Goal: Complete application form

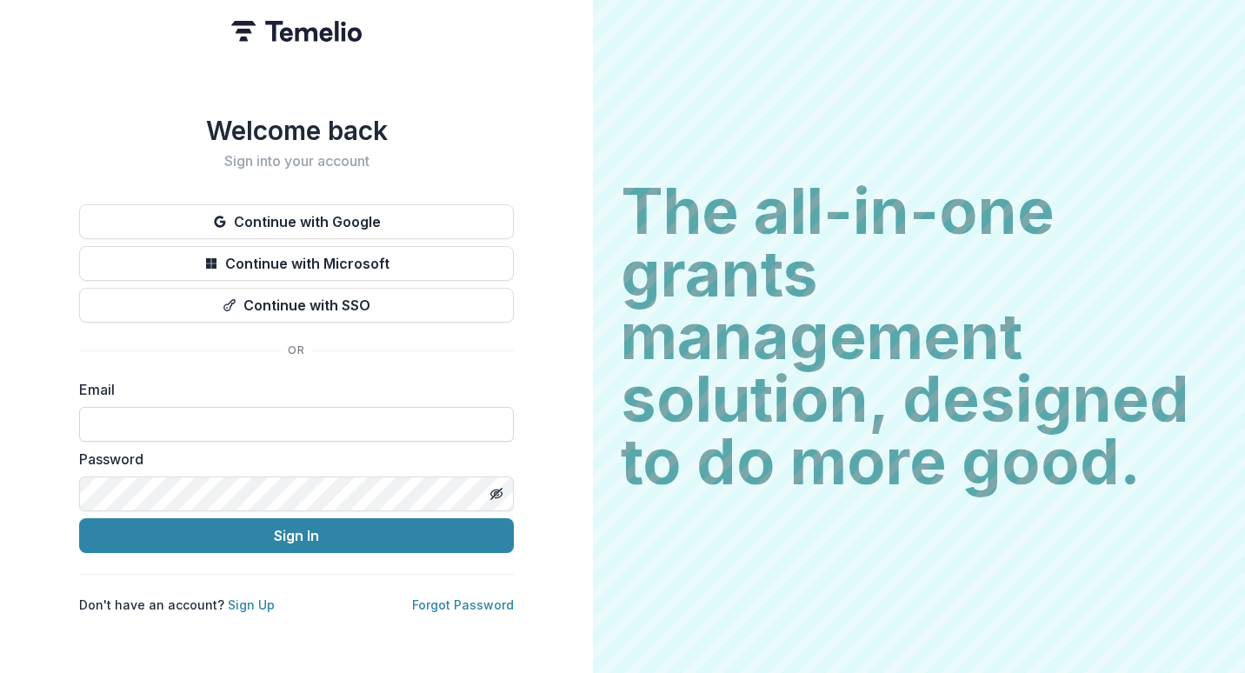
click at [130, 422] on input at bounding box center [296, 424] width 435 height 35
type input "**********"
click at [495, 488] on line "Toggle password visibility" at bounding box center [496, 493] width 10 height 10
click at [79, 518] on button "Sign In" at bounding box center [296, 535] width 435 height 35
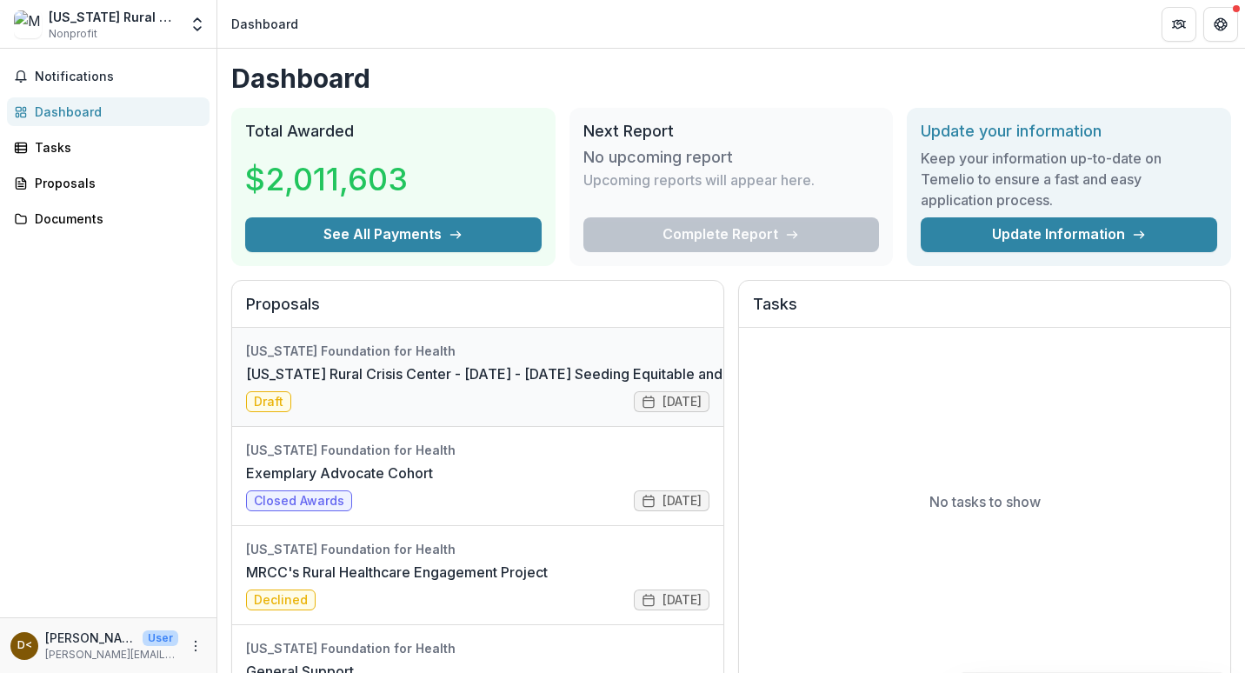
click at [451, 378] on link "[US_STATE] Rural Crisis Center - [DATE] - [DATE] Seeding Equitable and Sustaina…" at bounding box center [591, 373] width 690 height 21
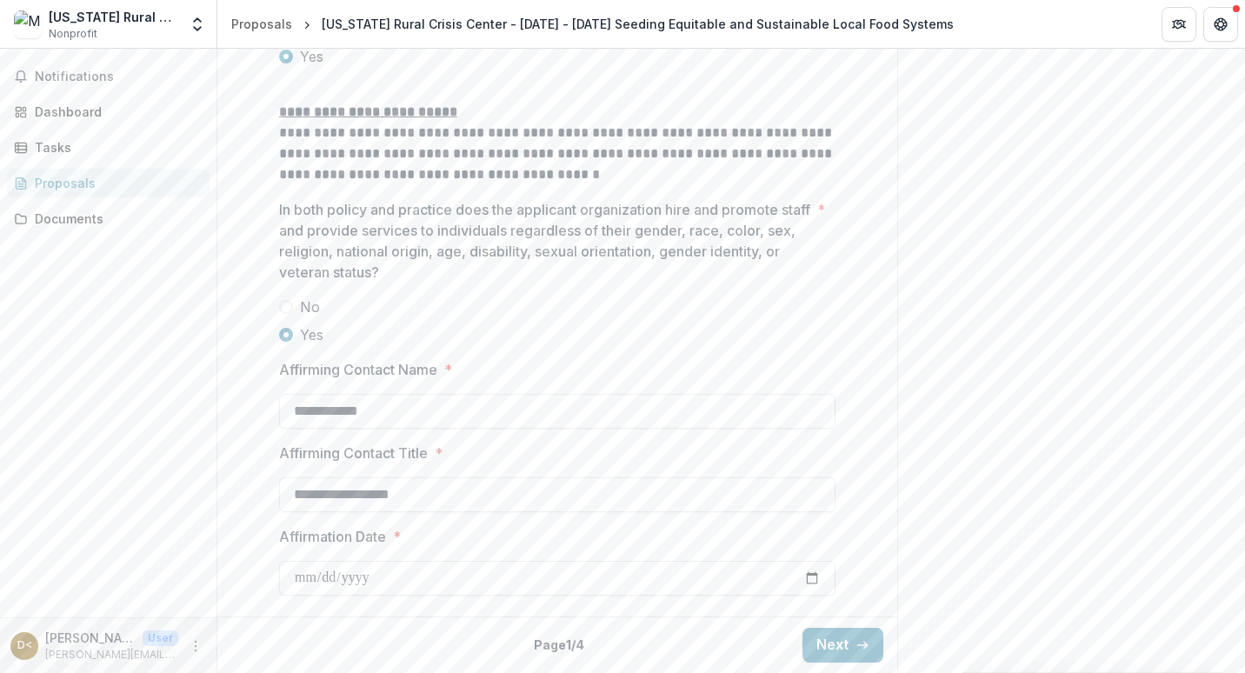
scroll to position [3019, 0]
click at [840, 636] on button "Next" at bounding box center [842, 645] width 81 height 35
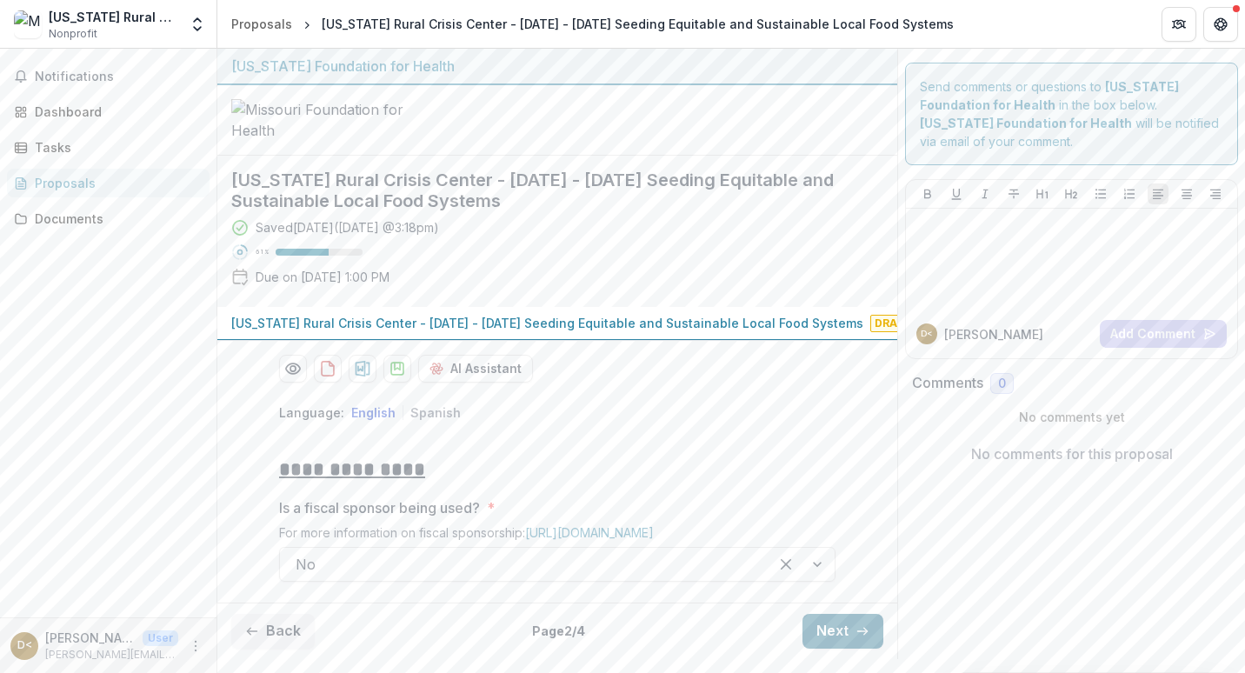
click at [829, 642] on button "Next" at bounding box center [842, 631] width 81 height 35
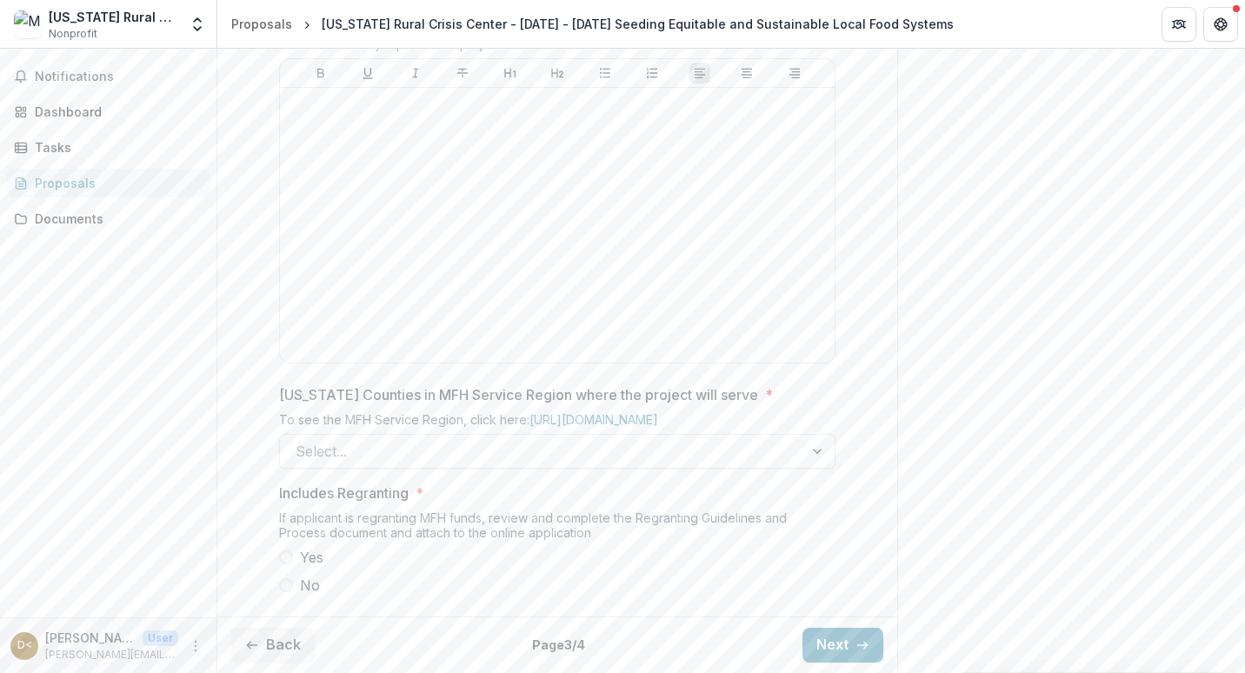
scroll to position [933, 0]
click at [423, 457] on div at bounding box center [542, 451] width 492 height 24
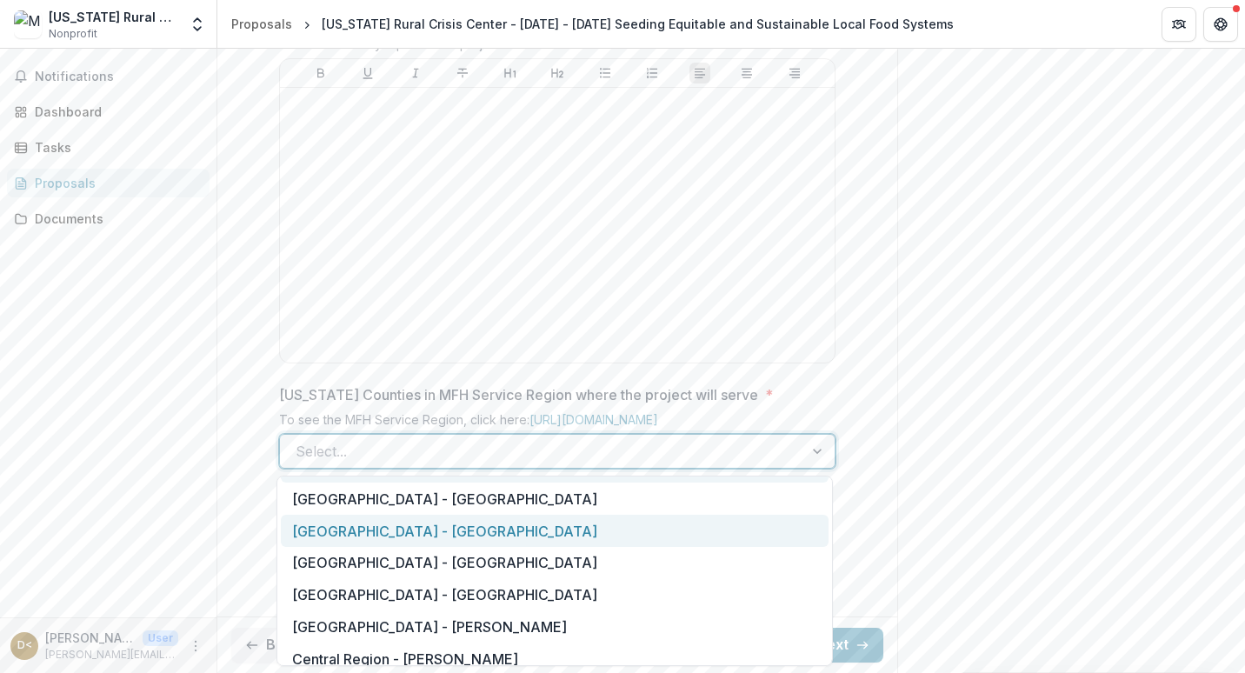
scroll to position [87, 0]
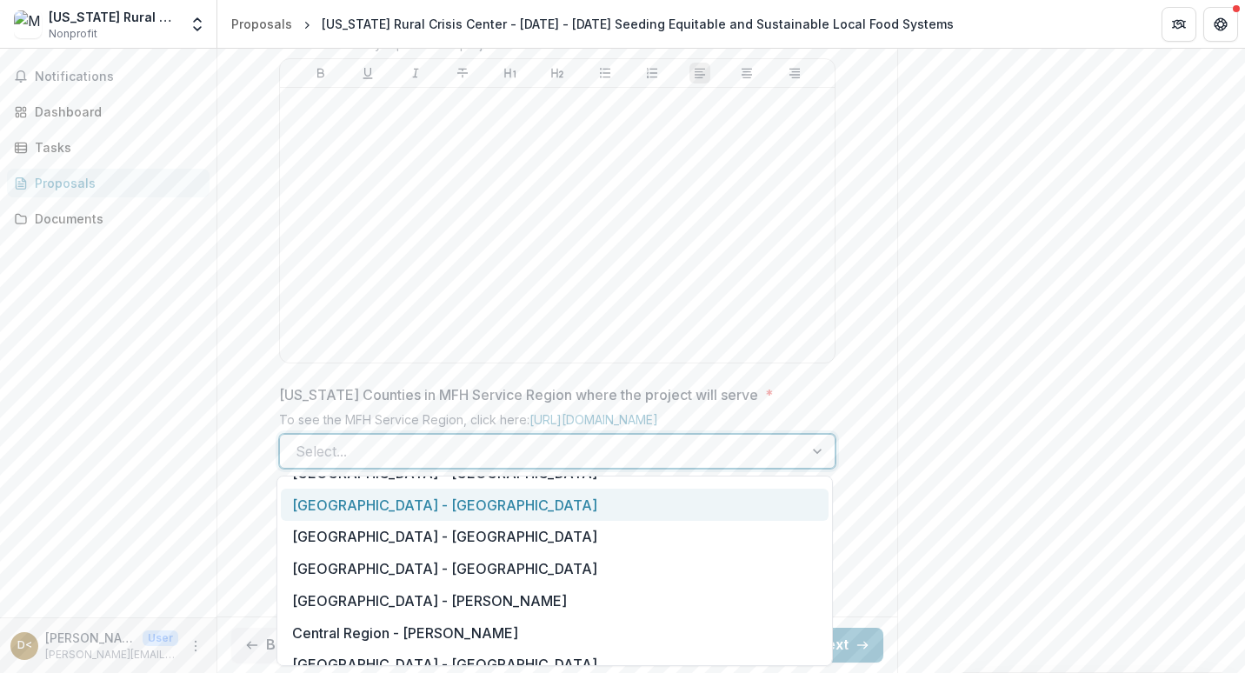
click at [449, 508] on div "[GEOGRAPHIC_DATA] - [GEOGRAPHIC_DATA]" at bounding box center [555, 504] width 548 height 32
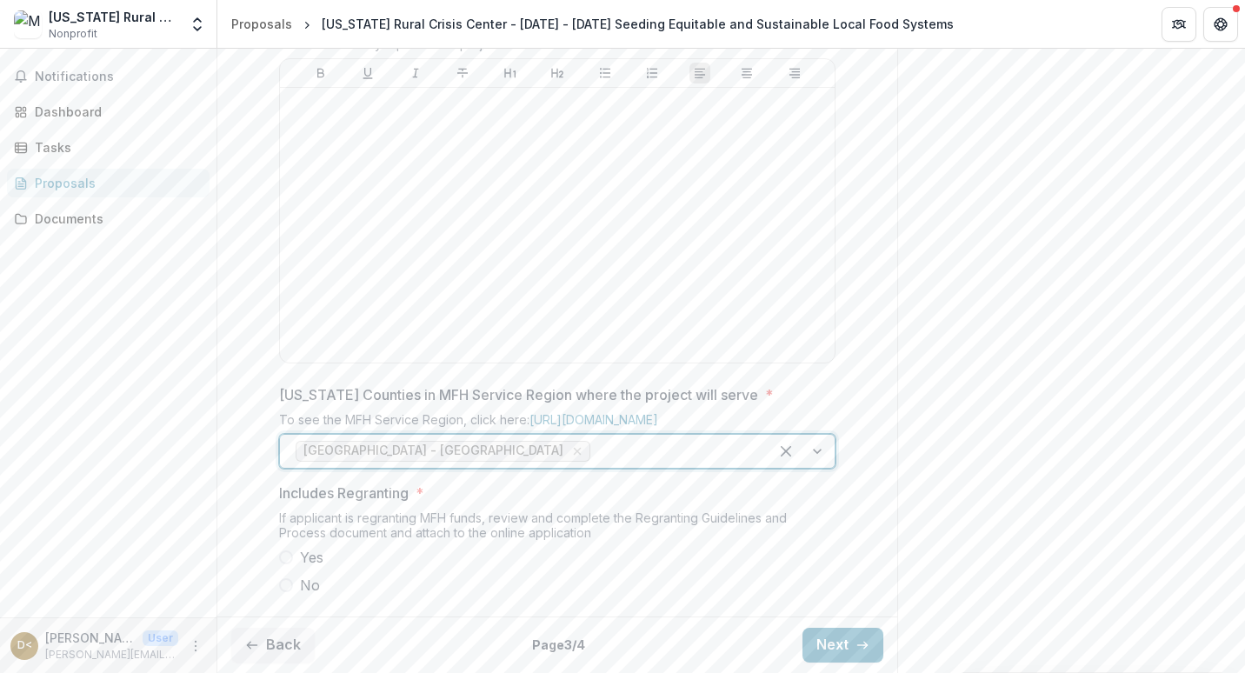
click at [594, 449] on div at bounding box center [673, 451] width 159 height 24
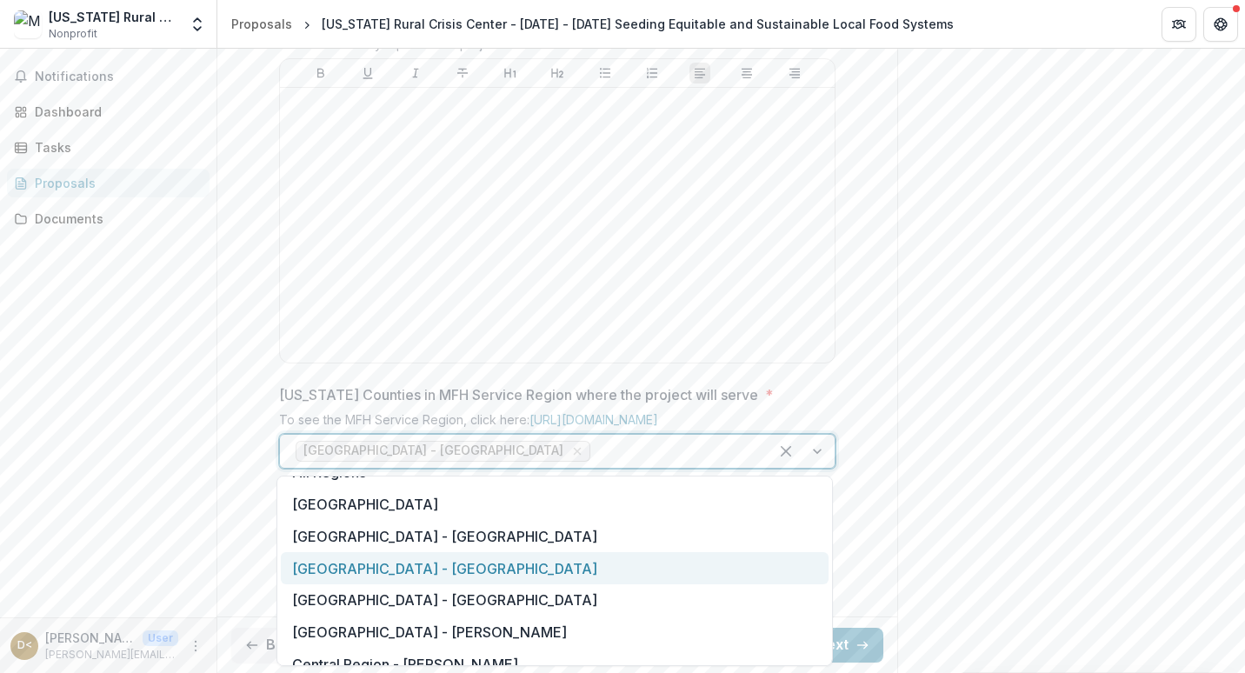
scroll to position [0, 0]
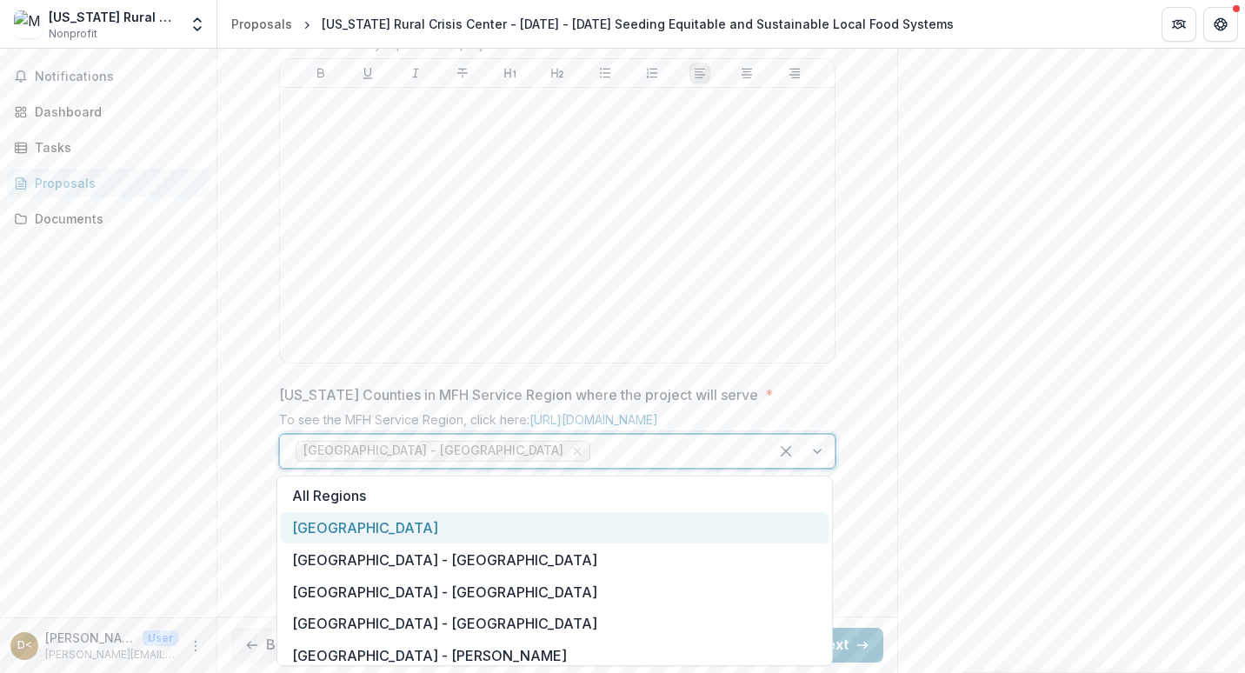
click at [346, 532] on div "[GEOGRAPHIC_DATA]" at bounding box center [555, 528] width 548 height 32
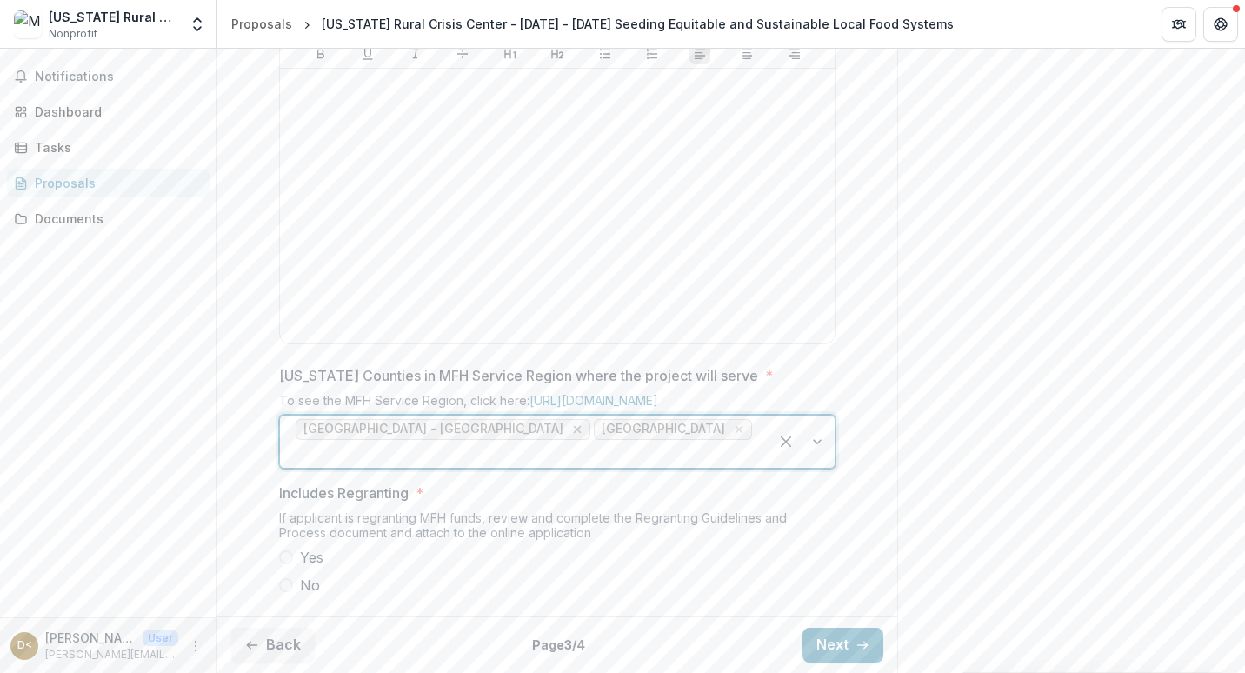
click at [574, 434] on icon "Remove Central Region - Boone" at bounding box center [578, 430] width 8 height 8
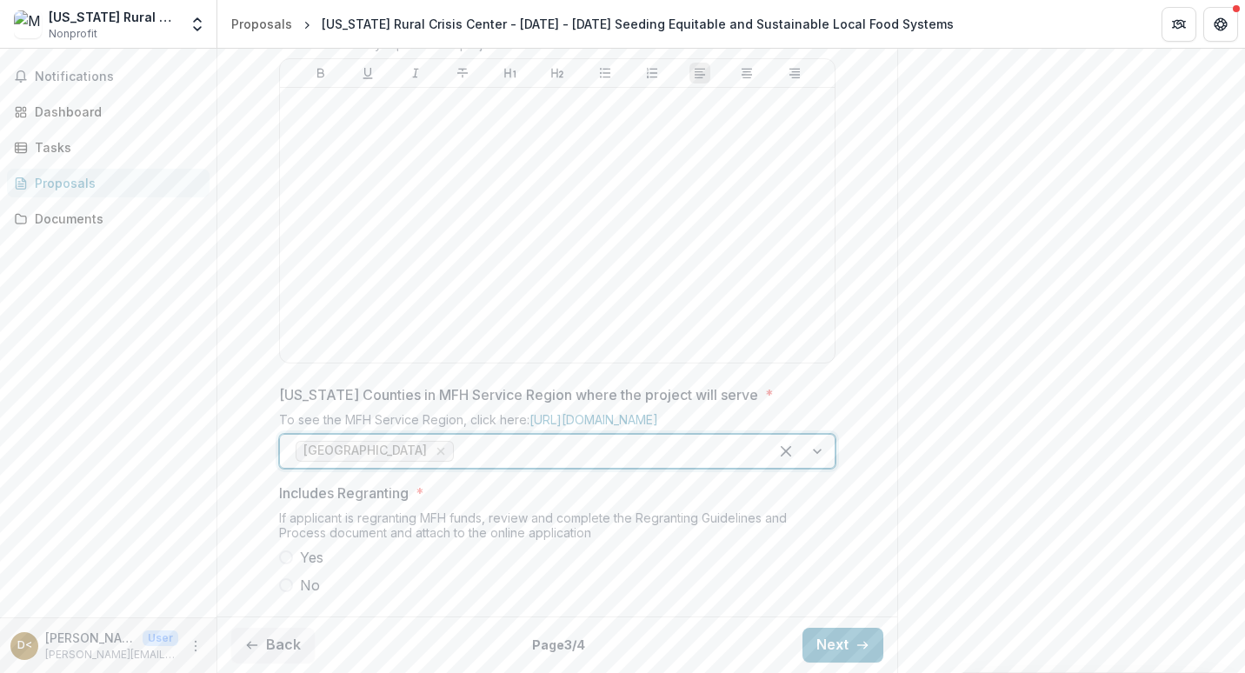
click at [457, 455] on div at bounding box center [605, 451] width 296 height 24
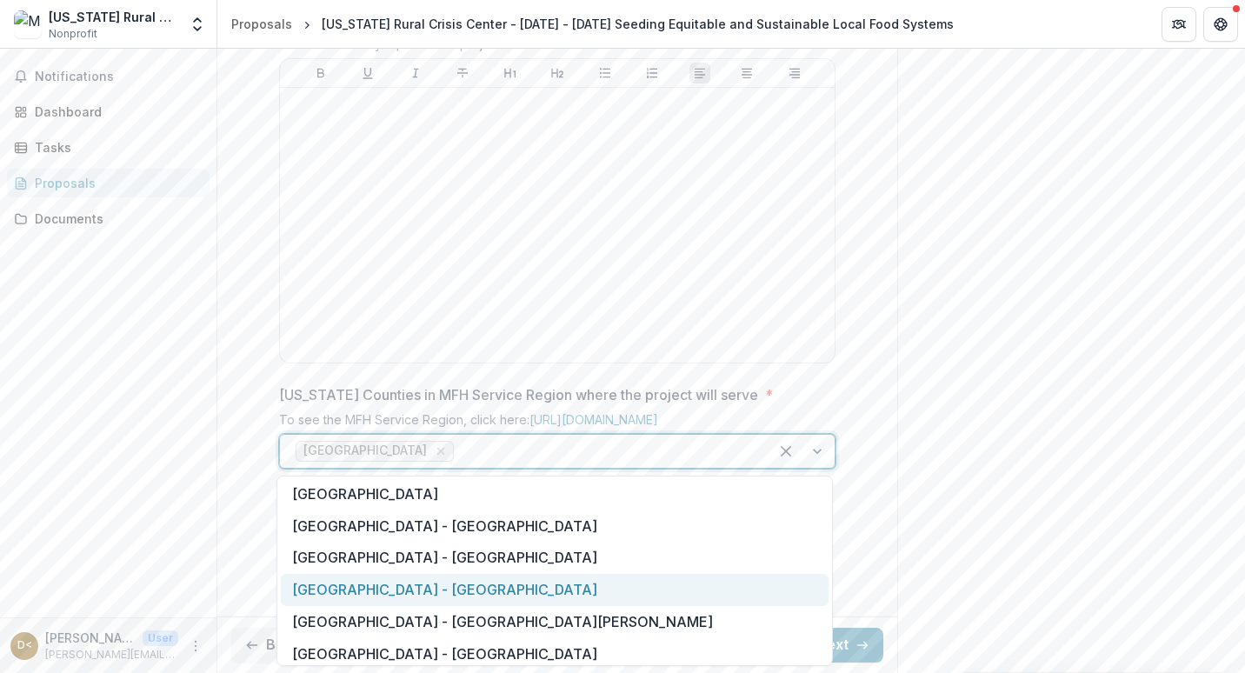
scroll to position [1304, 0]
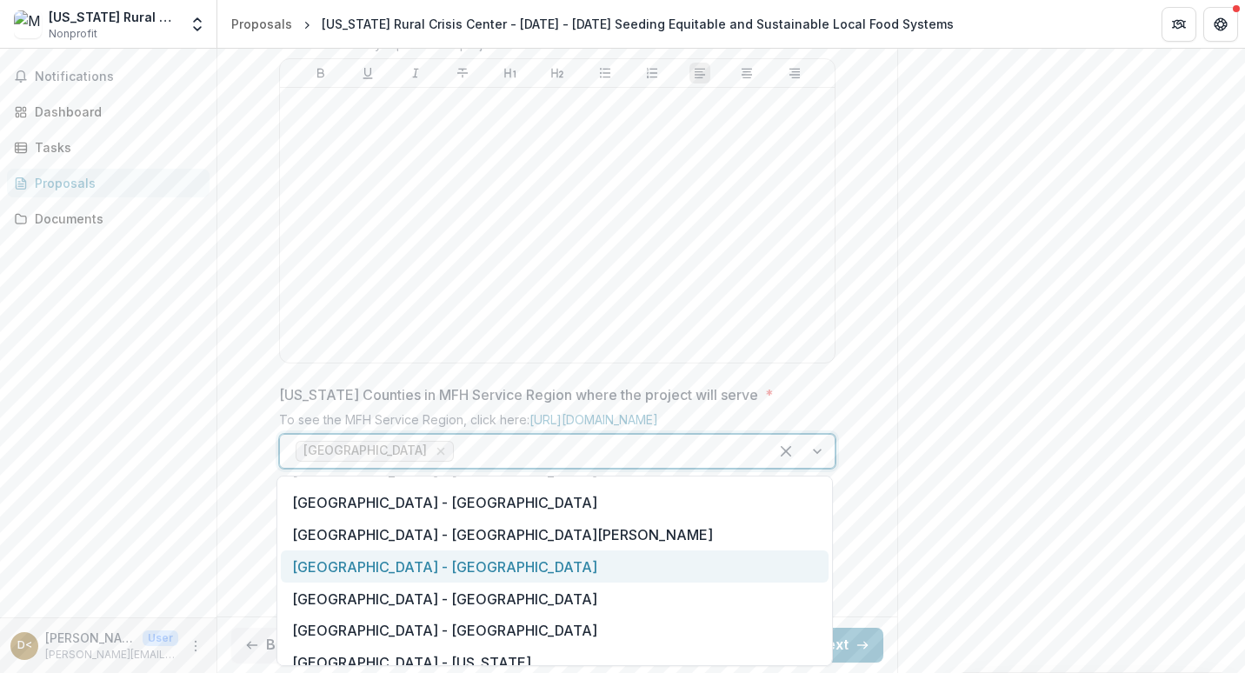
click at [554, 560] on div "[GEOGRAPHIC_DATA] - [GEOGRAPHIC_DATA]" at bounding box center [555, 566] width 548 height 32
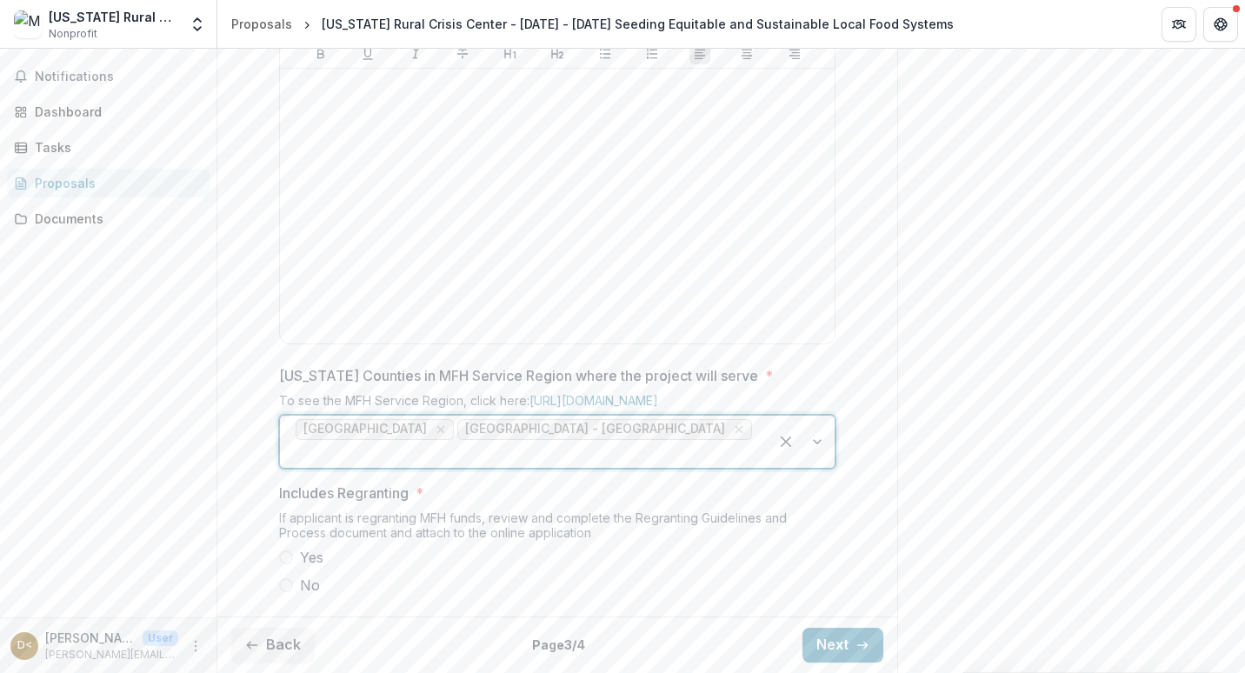
click at [294, 582] on label "No" at bounding box center [557, 585] width 556 height 21
drag, startPoint x: 294, startPoint y: 582, endPoint x: 285, endPoint y: 587, distance: 9.7
click at [285, 587] on span at bounding box center [286, 585] width 14 height 14
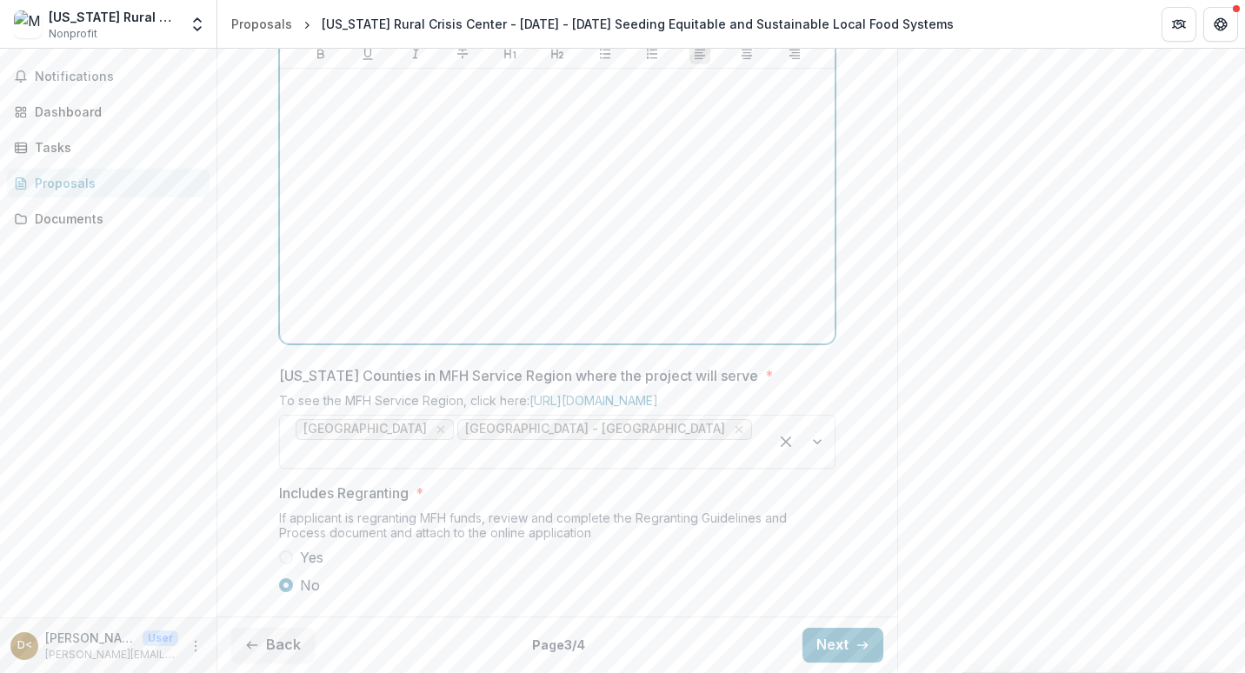
click at [433, 299] on div at bounding box center [557, 206] width 541 height 261
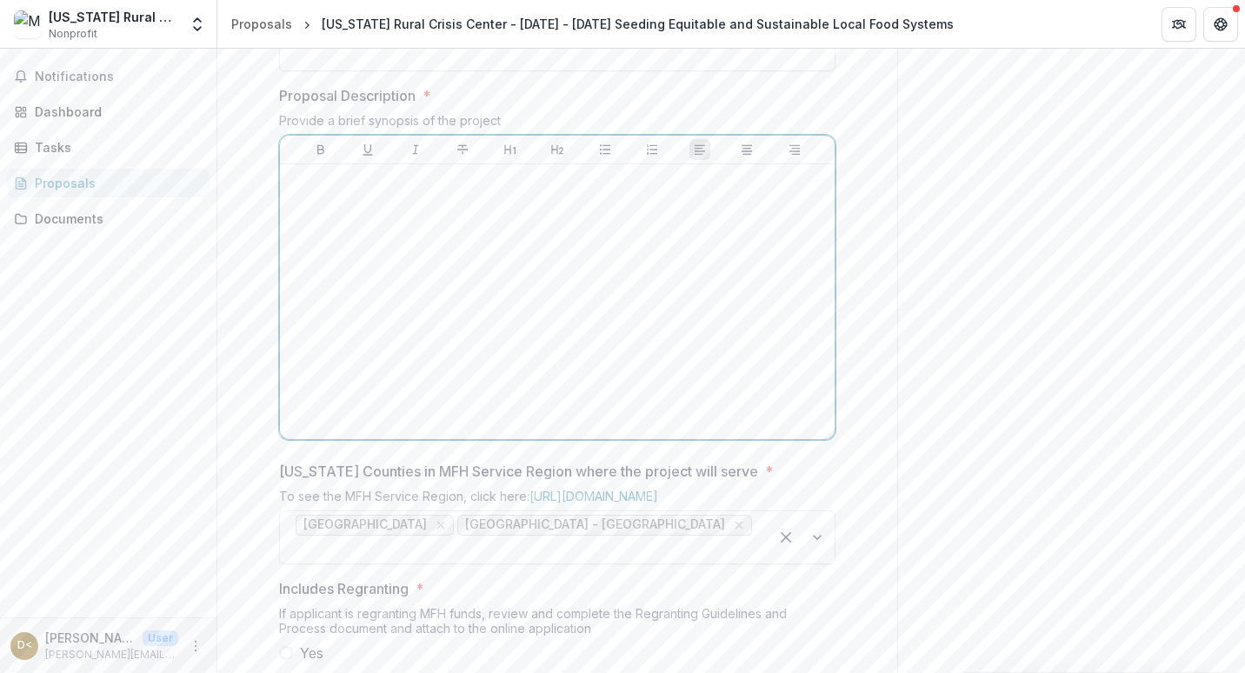
scroll to position [673, 0]
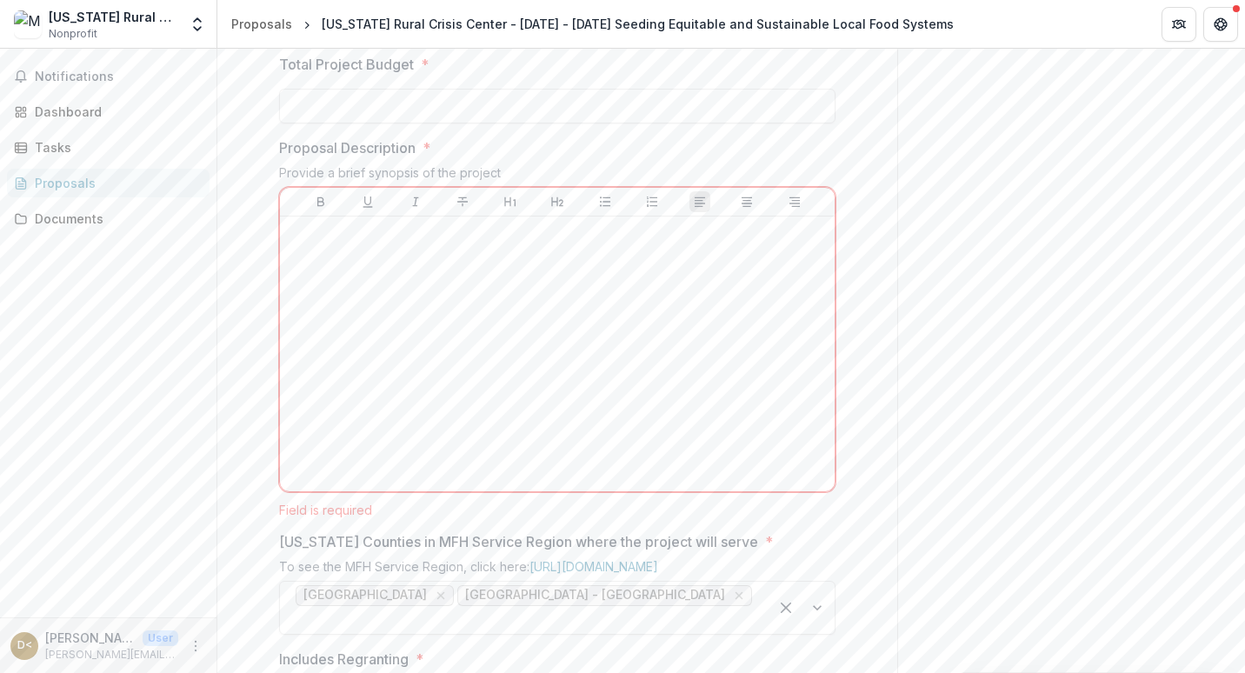
click at [1082, 445] on div "Send comments or questions to [US_STATE] Foundation for Health in the box below…" at bounding box center [1071, 107] width 348 height 1463
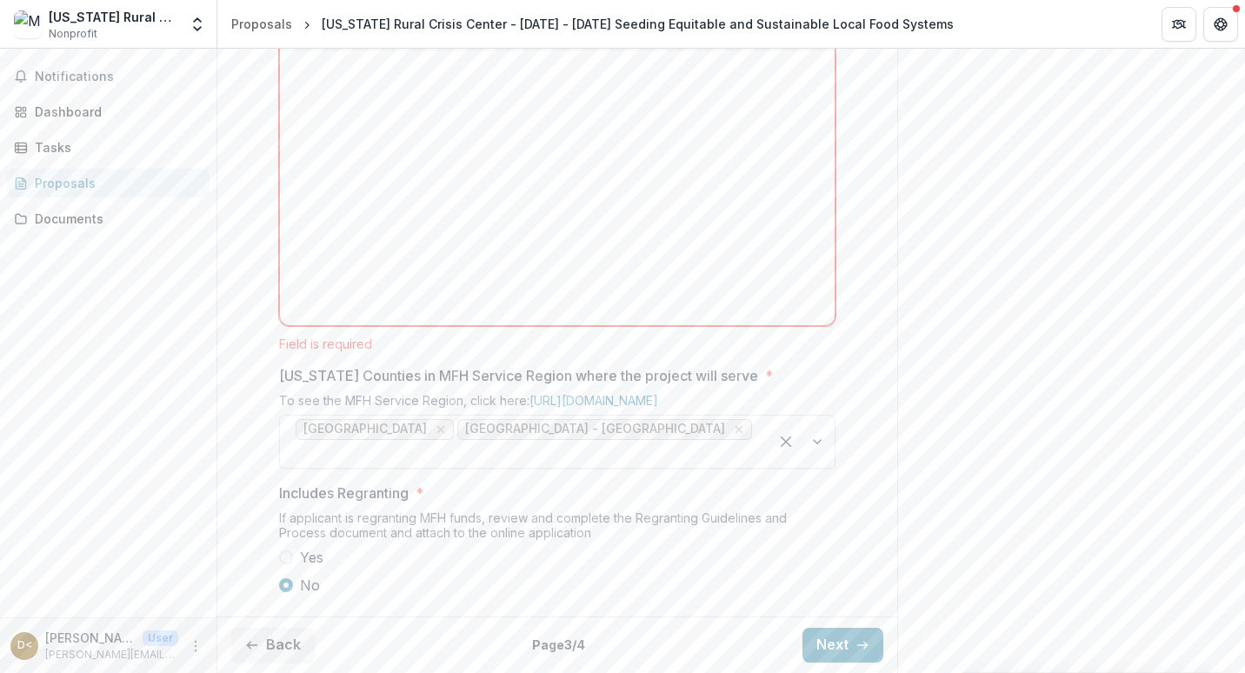
scroll to position [952, 0]
click at [840, 637] on button "Next" at bounding box center [842, 645] width 81 height 35
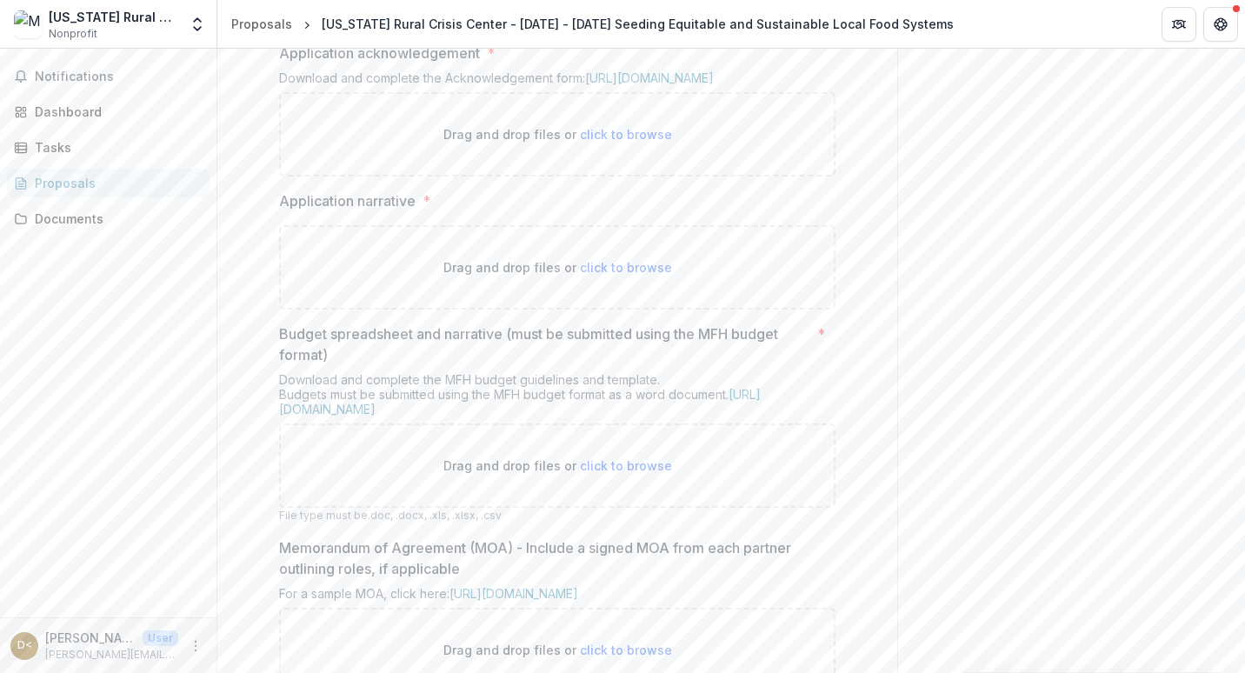
scroll to position [430, 0]
click at [614, 89] on link "[URL][DOMAIN_NAME]" at bounding box center [649, 81] width 129 height 15
click at [562, 420] on link "[URL][DOMAIN_NAME]" at bounding box center [520, 405] width 482 height 30
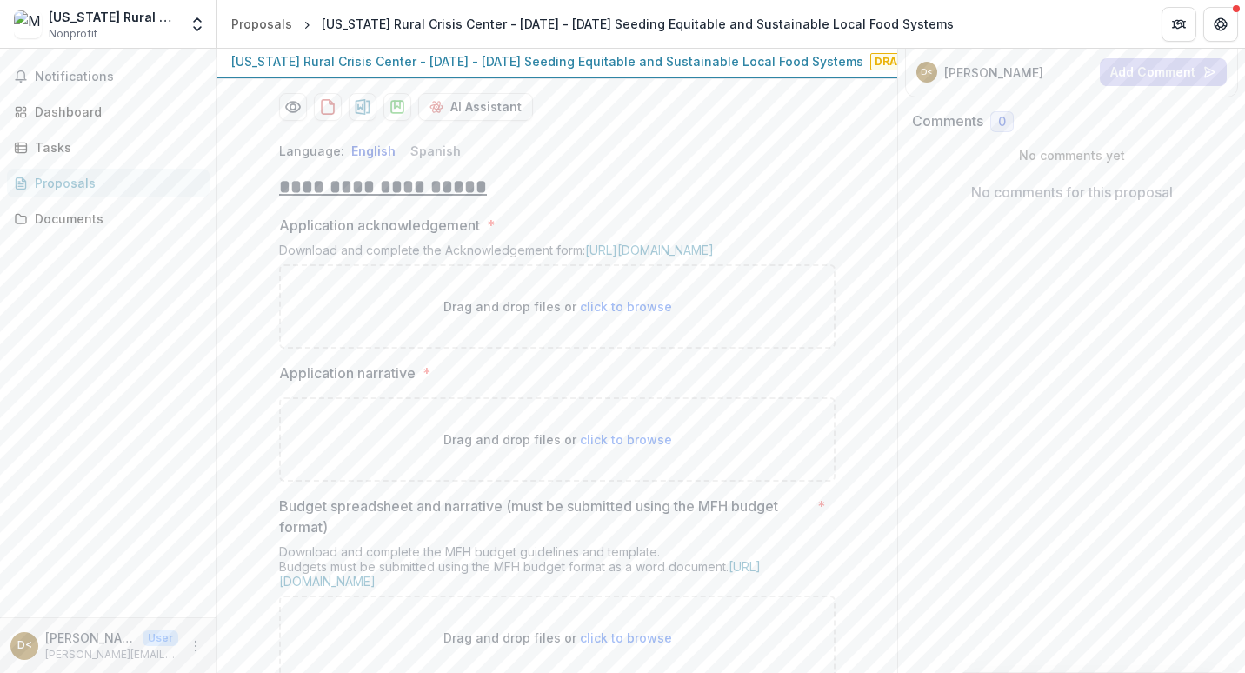
scroll to position [253, 0]
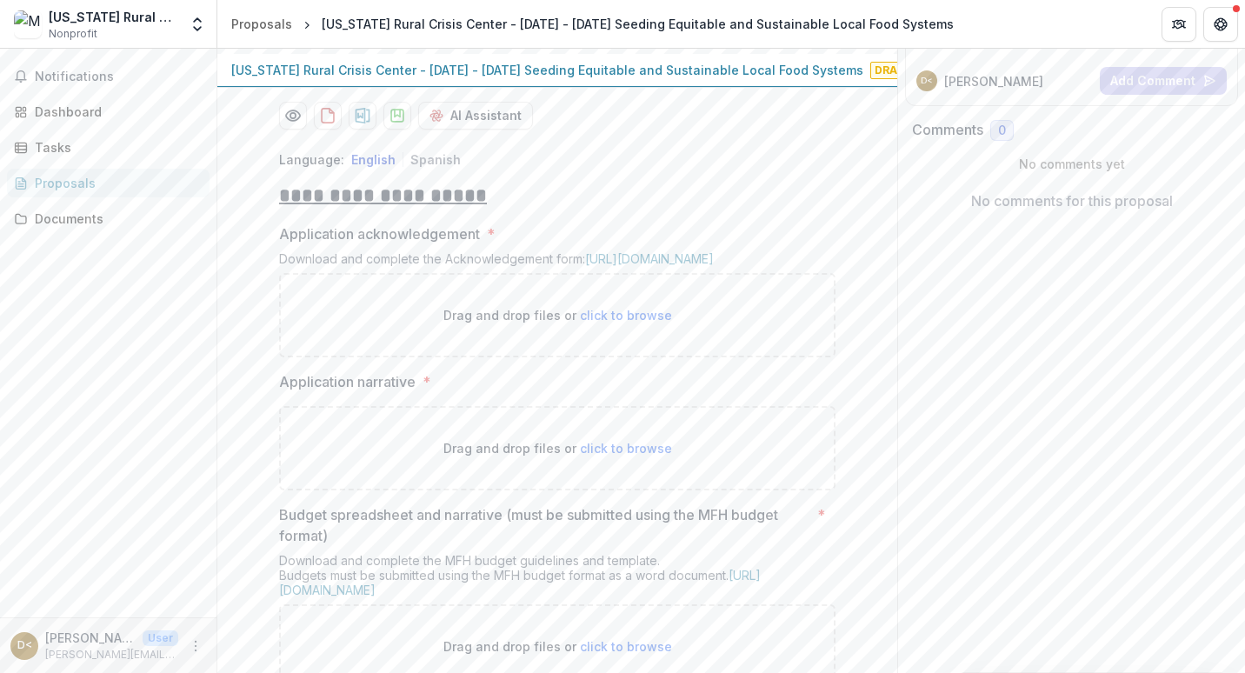
click at [613, 322] on span "click to browse" at bounding box center [626, 315] width 92 height 15
type input "**********"
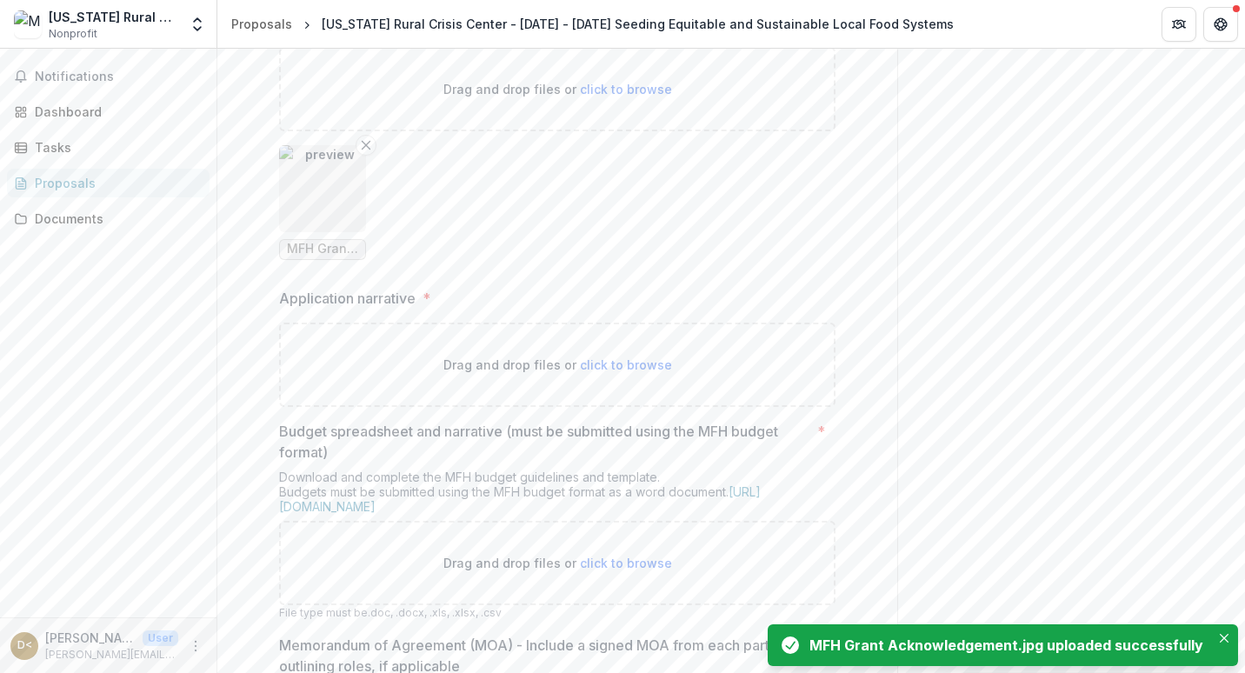
scroll to position [514, 0]
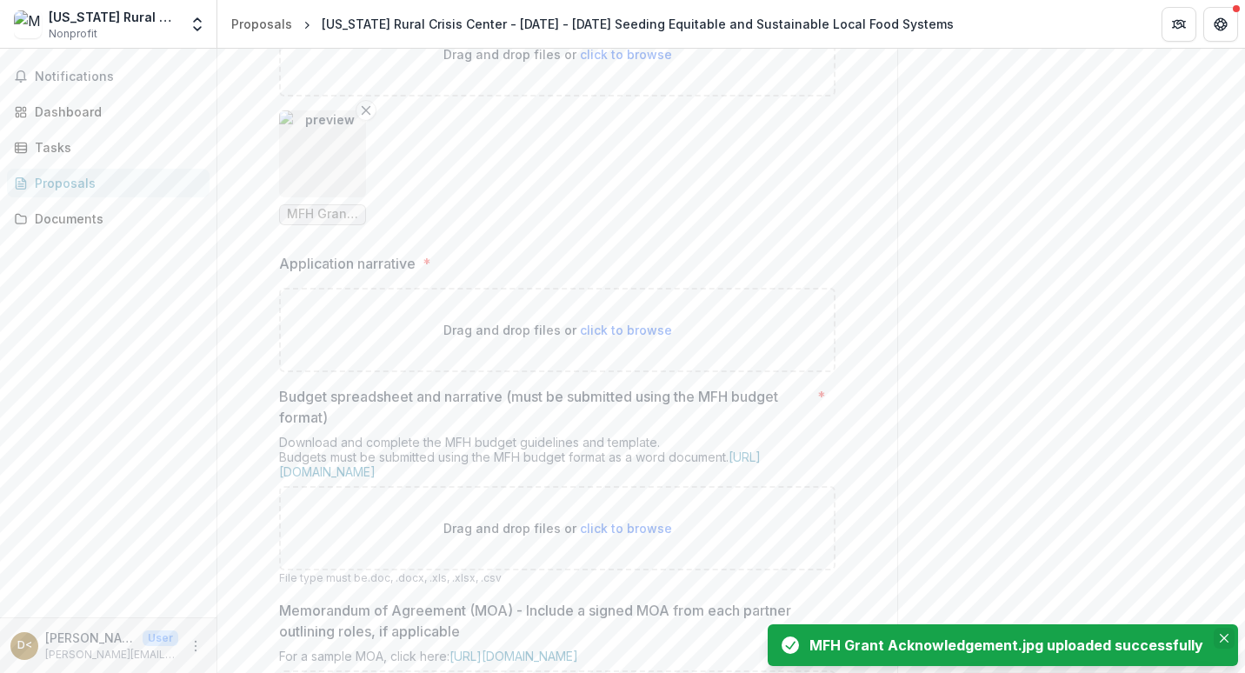
click at [1222, 635] on icon "Close" at bounding box center [1223, 638] width 9 height 9
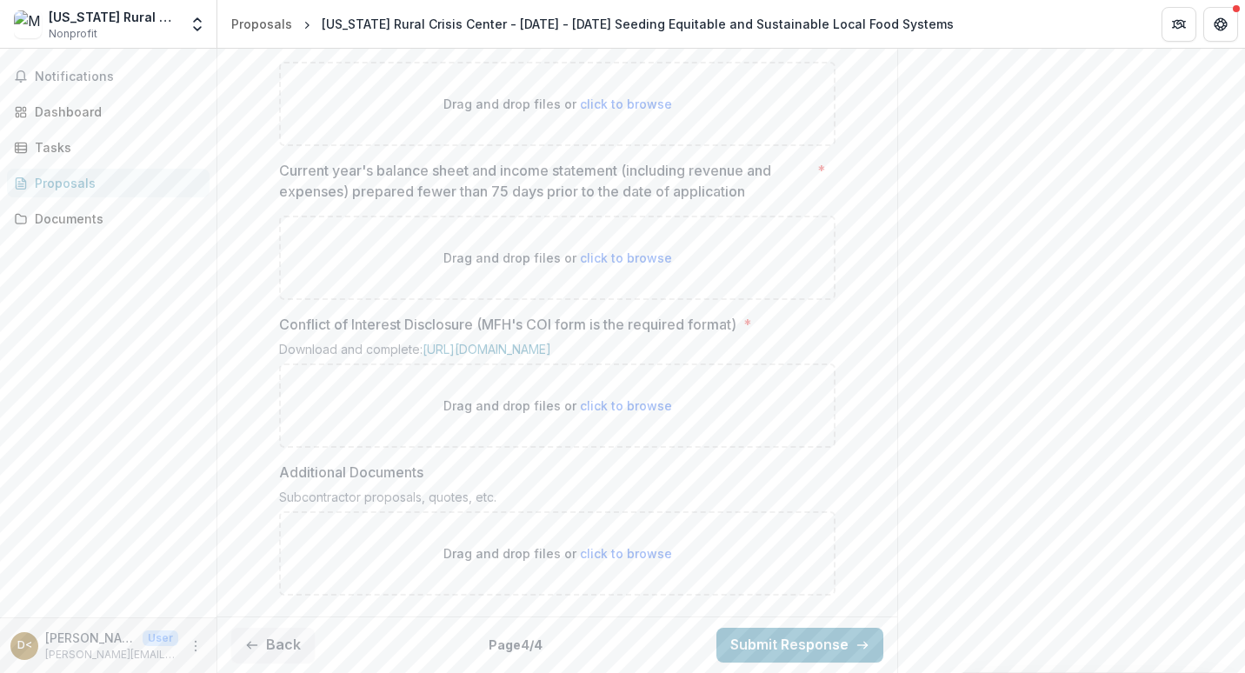
scroll to position [1786, 0]
click at [501, 342] on link "[URL][DOMAIN_NAME]" at bounding box center [486, 349] width 129 height 15
click at [608, 408] on span "click to browse" at bounding box center [626, 405] width 92 height 15
type input "**********"
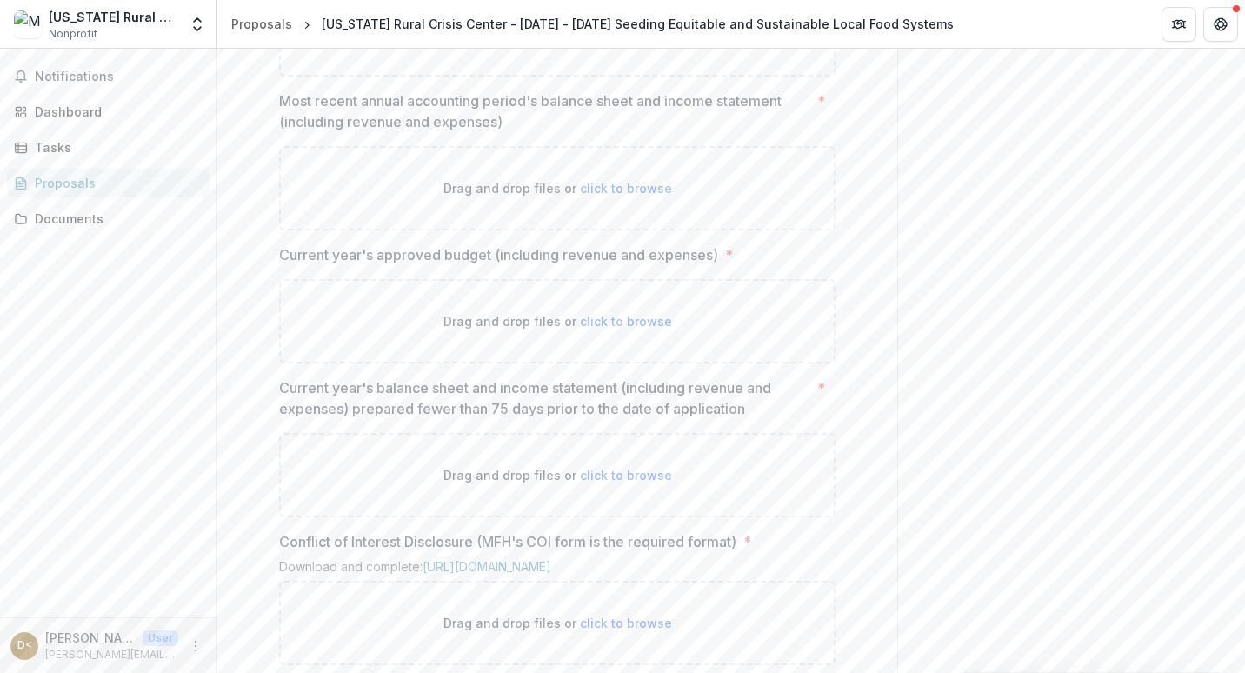
scroll to position [1494, 0]
